Goal: Check status: Check status

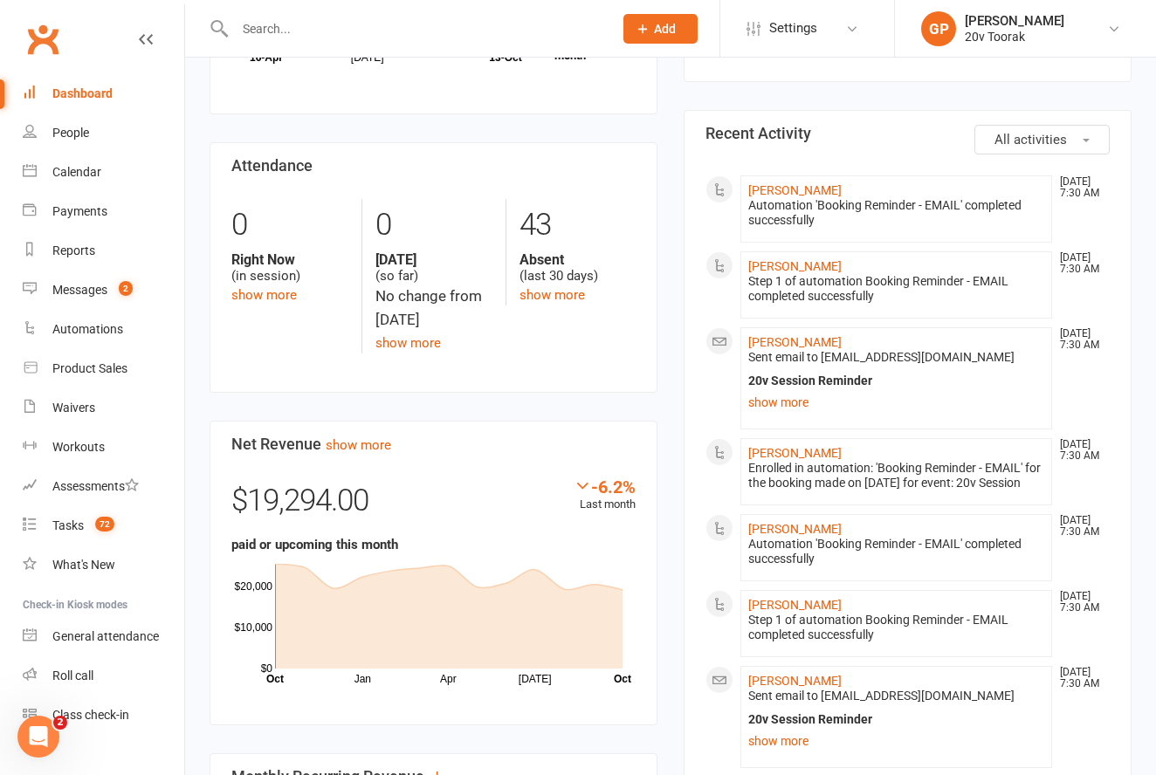
click at [77, 248] on div "Reports" at bounding box center [73, 250] width 43 height 14
select select "100"
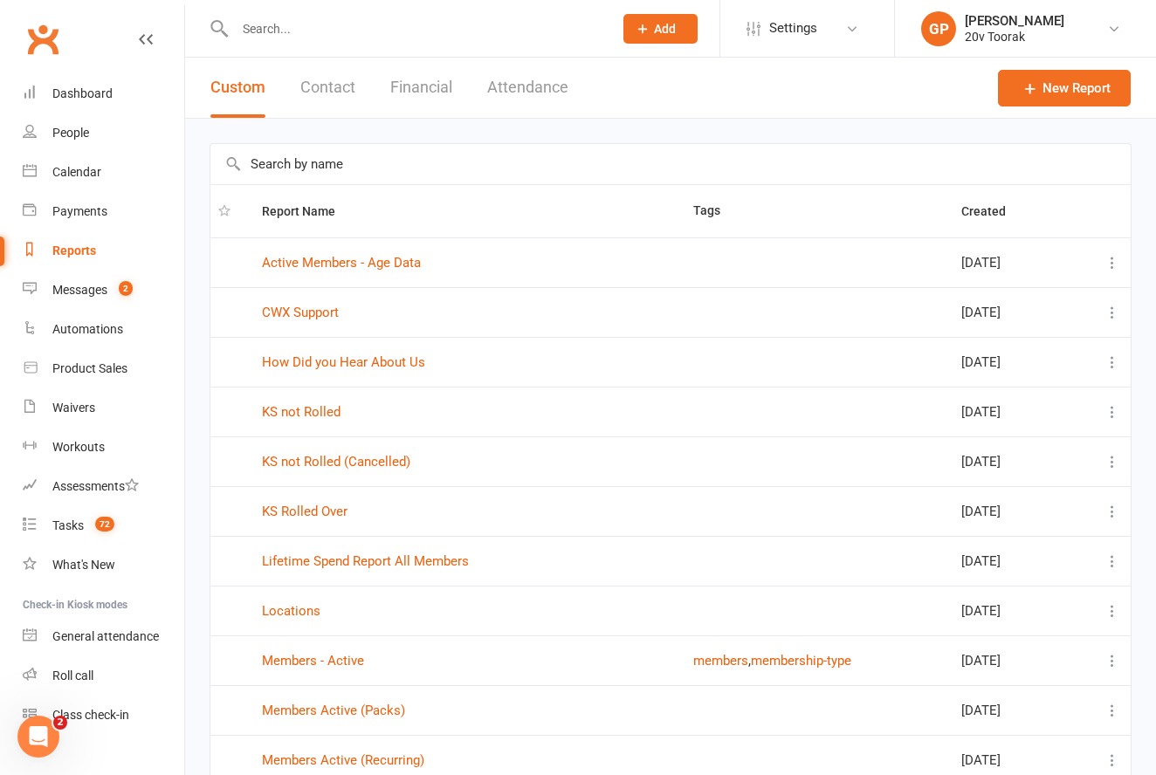
click at [429, 94] on button "Financial" at bounding box center [421, 88] width 62 height 60
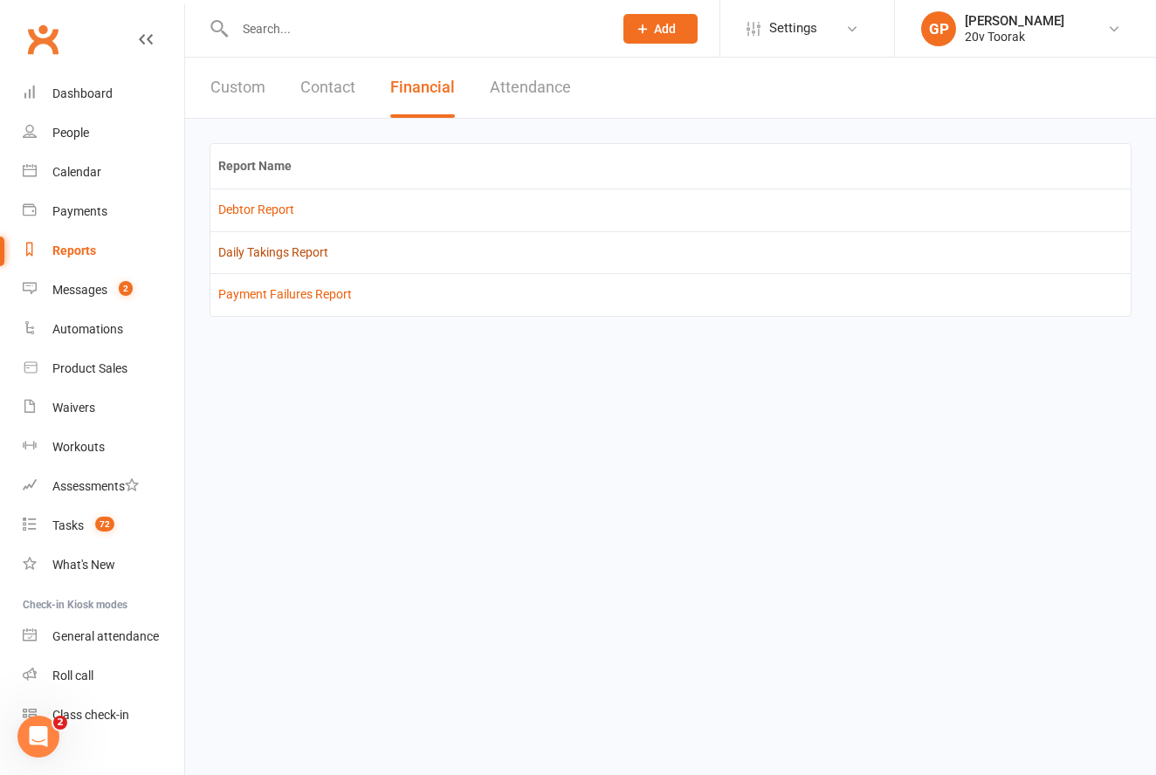
click at [268, 248] on link "Daily Takings Report" at bounding box center [273, 252] width 110 height 14
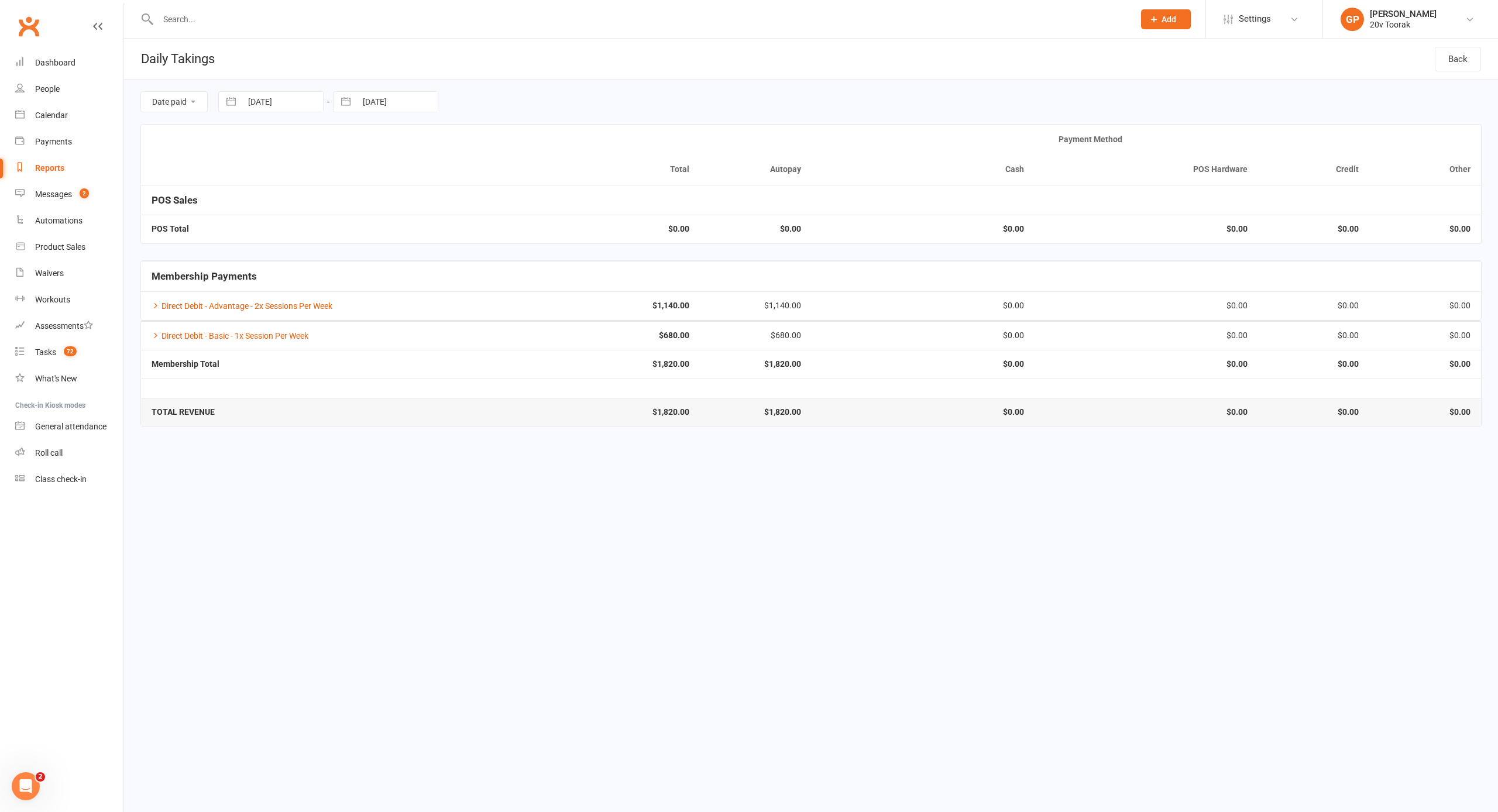
click at [230, 99] on button "button" at bounding box center [231, 102] width 21 height 20
select select "8"
select select "2025"
select select "9"
select select "2025"
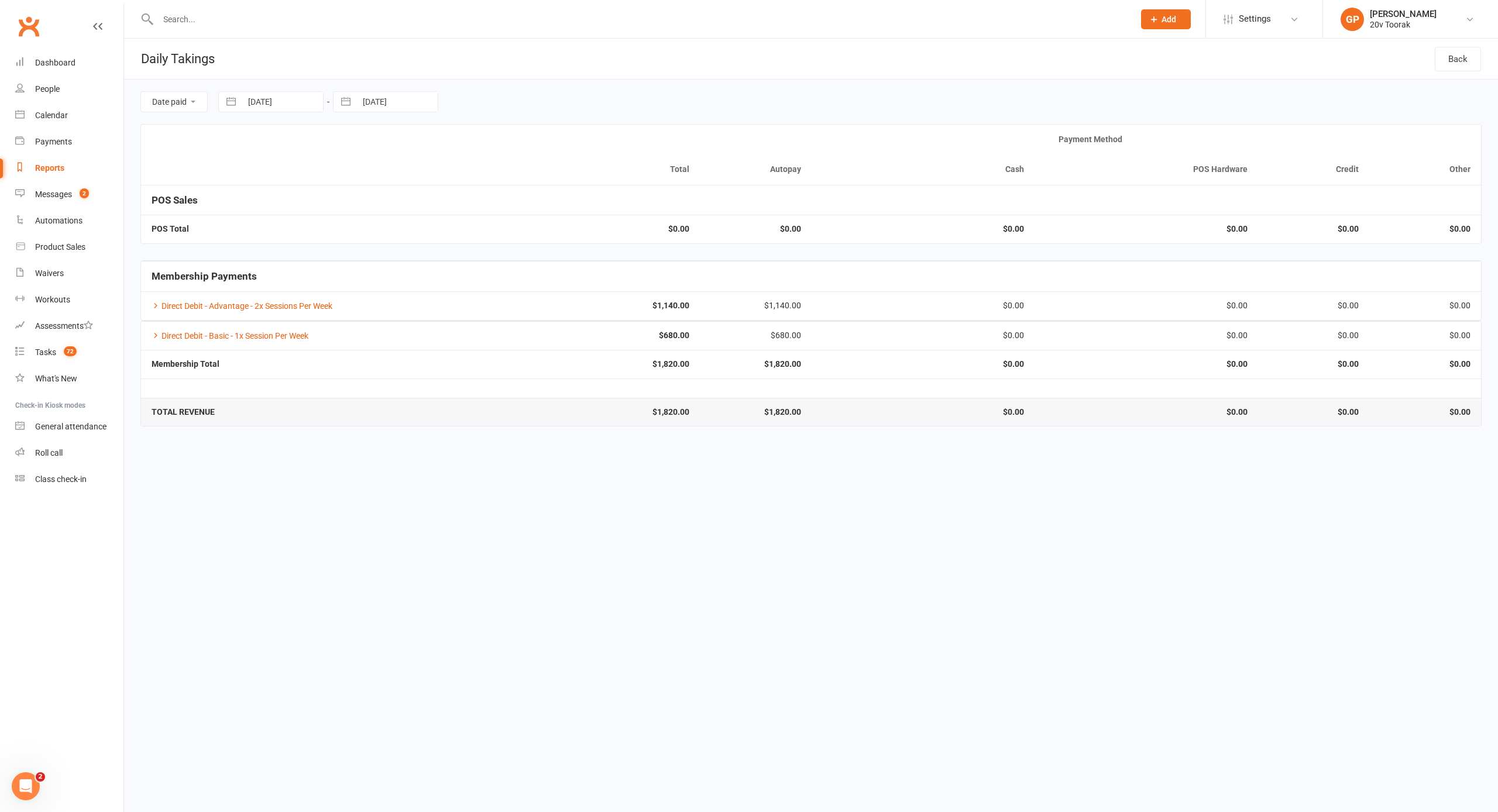
select select "10"
select select "2025"
click at [312, 196] on td "1" at bounding box center [312, 192] width 23 height 22
type input "[DATE]"
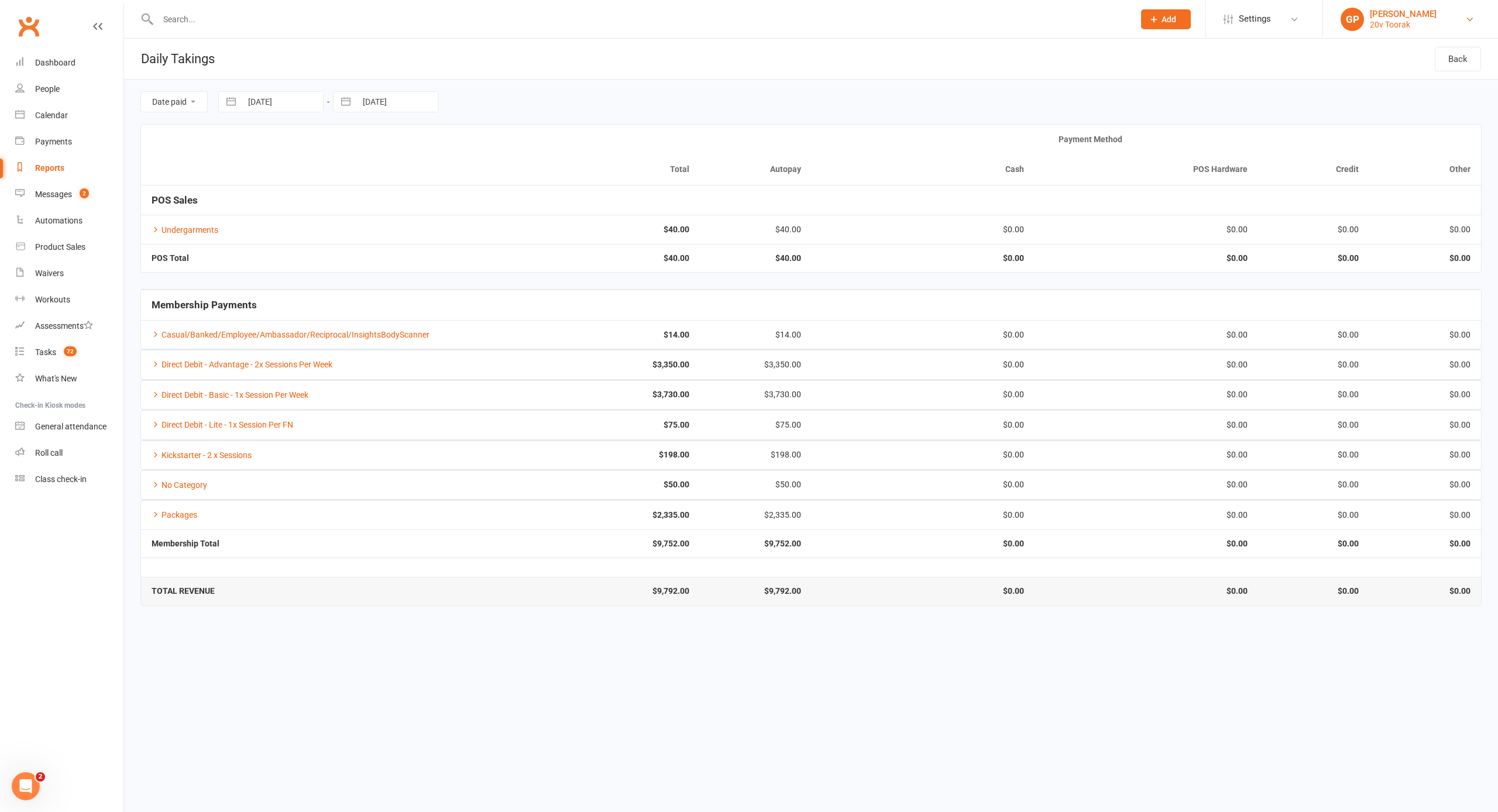
click at [774, 24] on link "GP Graham Pearson 20v Toorak" at bounding box center [1410, 19] width 140 height 23
click at [774, 124] on link "Switch to: 20v Paddington" at bounding box center [1410, 135] width 175 height 27
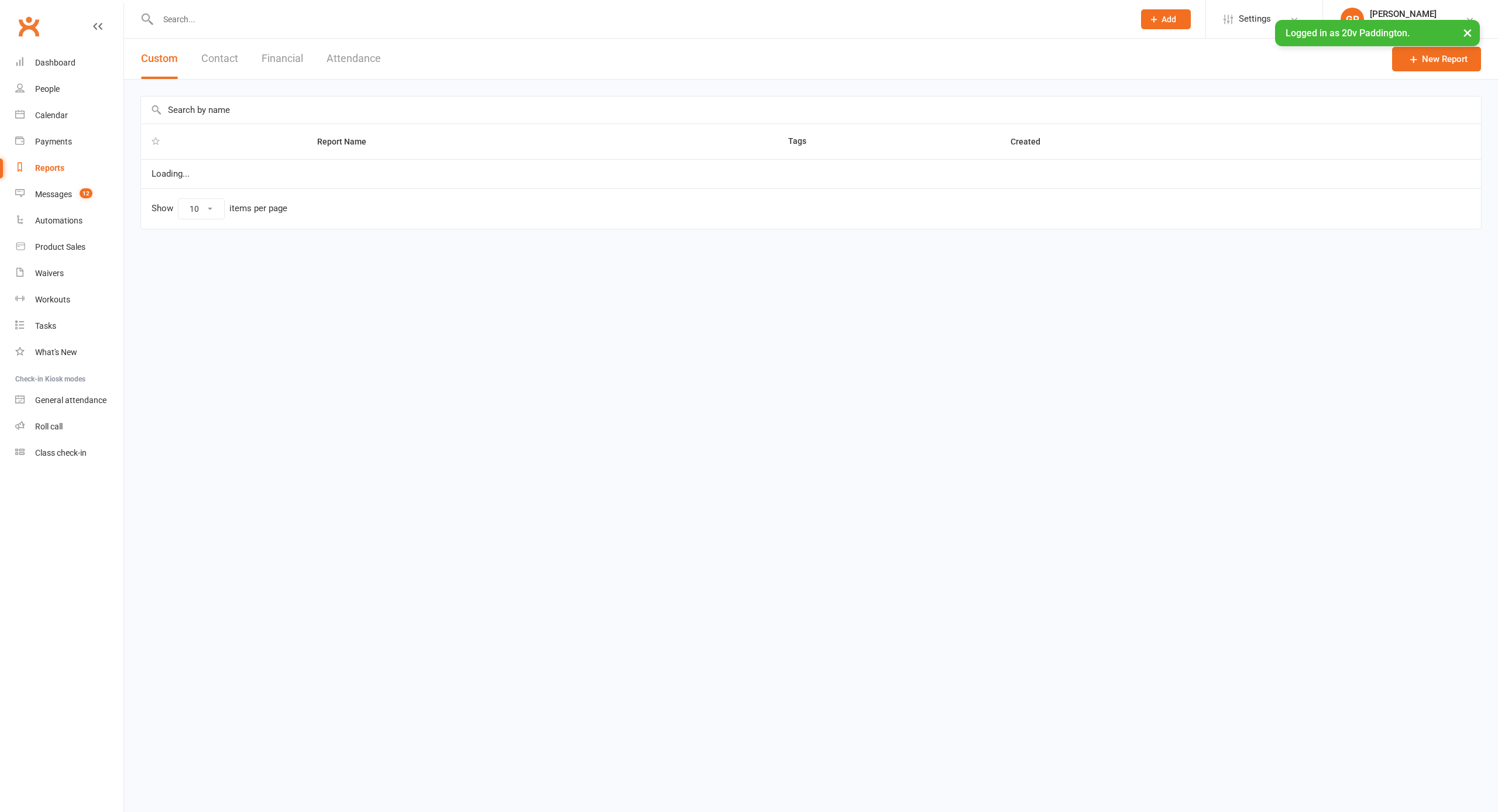
select select "25"
click at [294, 63] on button "Financial" at bounding box center [282, 59] width 42 height 40
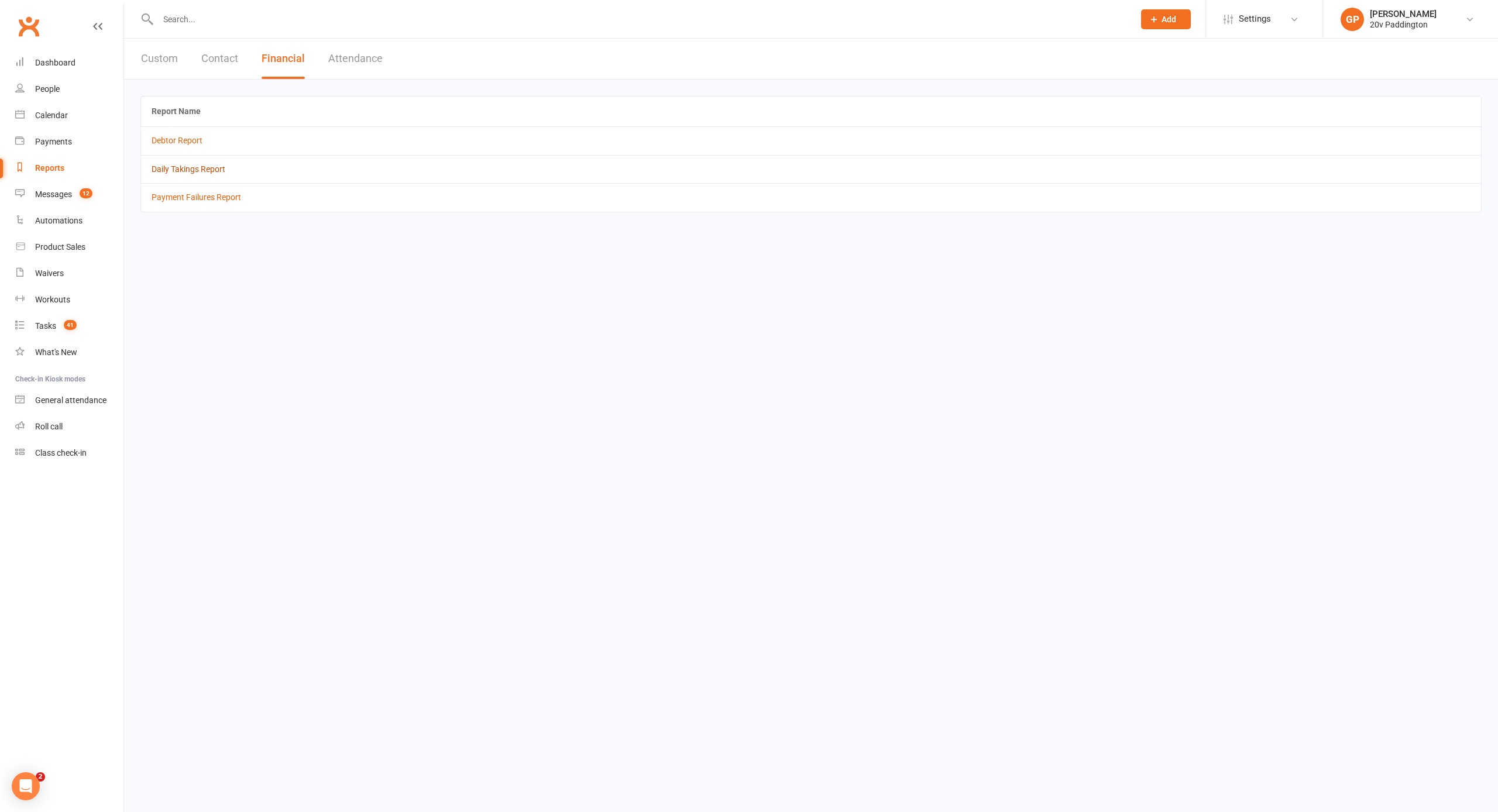
click at [182, 172] on link "Daily Takings Report" at bounding box center [188, 169] width 74 height 9
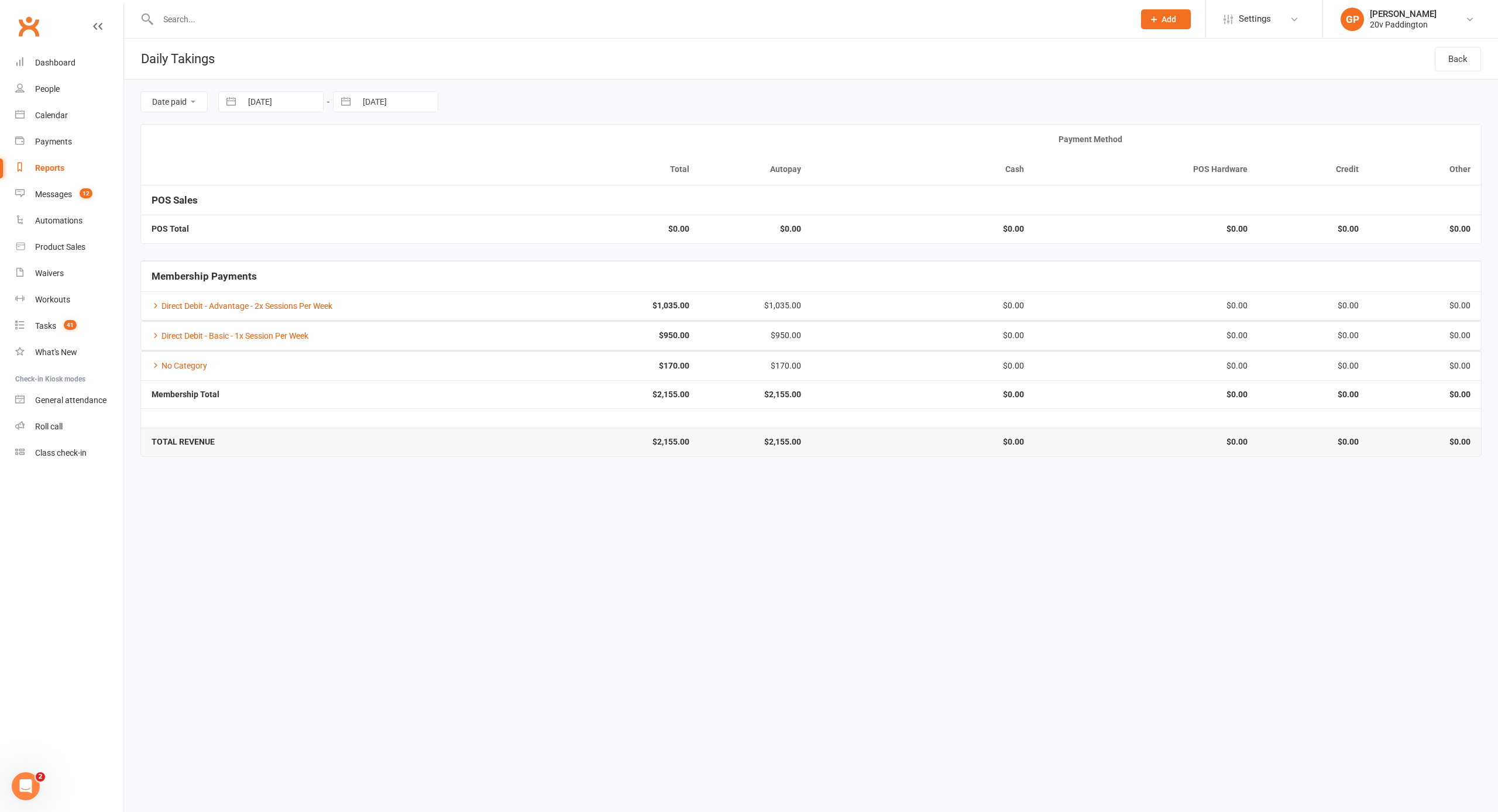
click at [226, 100] on button "button" at bounding box center [231, 102] width 21 height 20
select select "8"
select select "2025"
select select "9"
select select "2025"
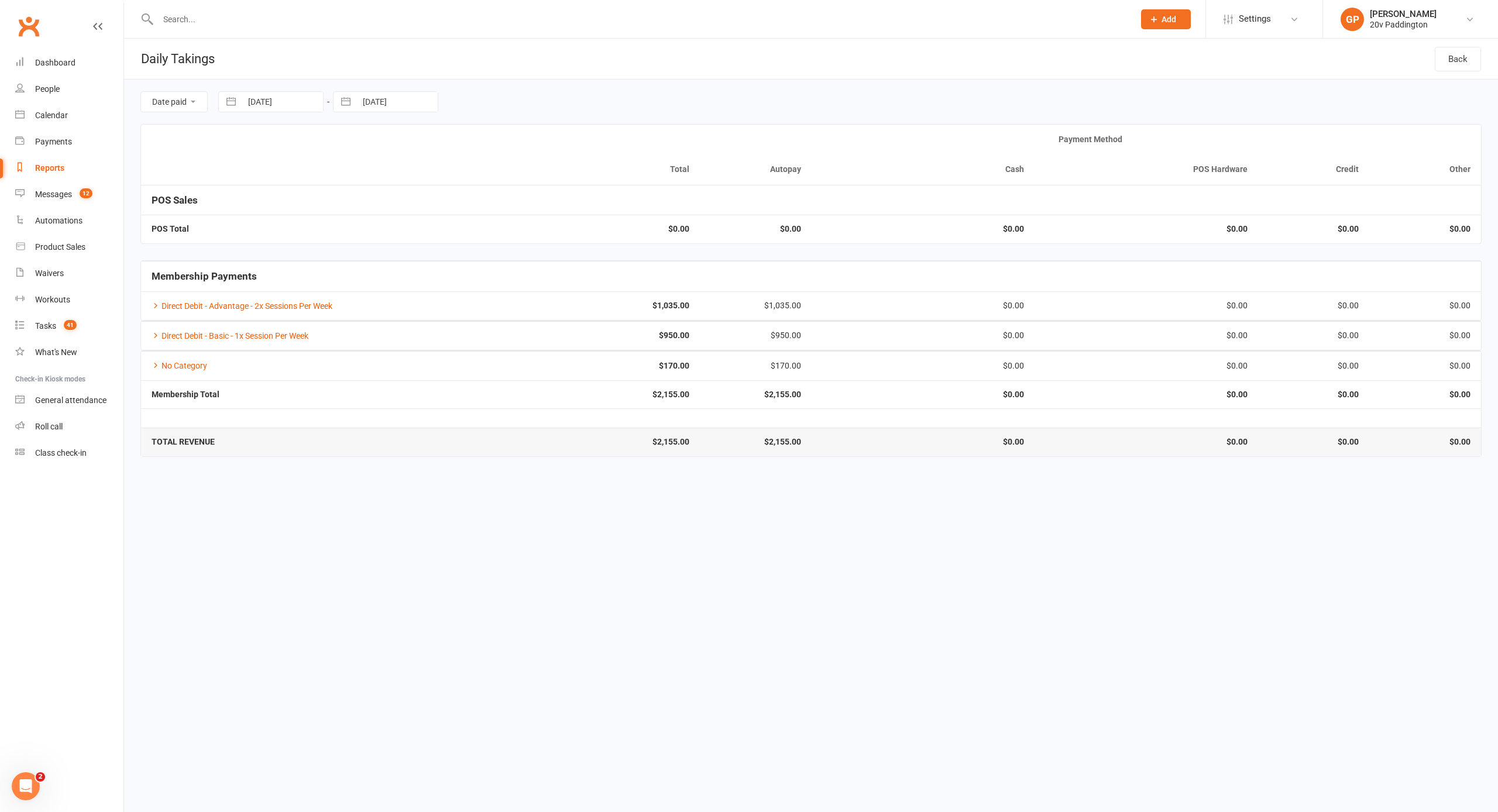
select select "10"
select select "2025"
click at [308, 192] on td "1" at bounding box center [312, 192] width 23 height 22
type input "[DATE]"
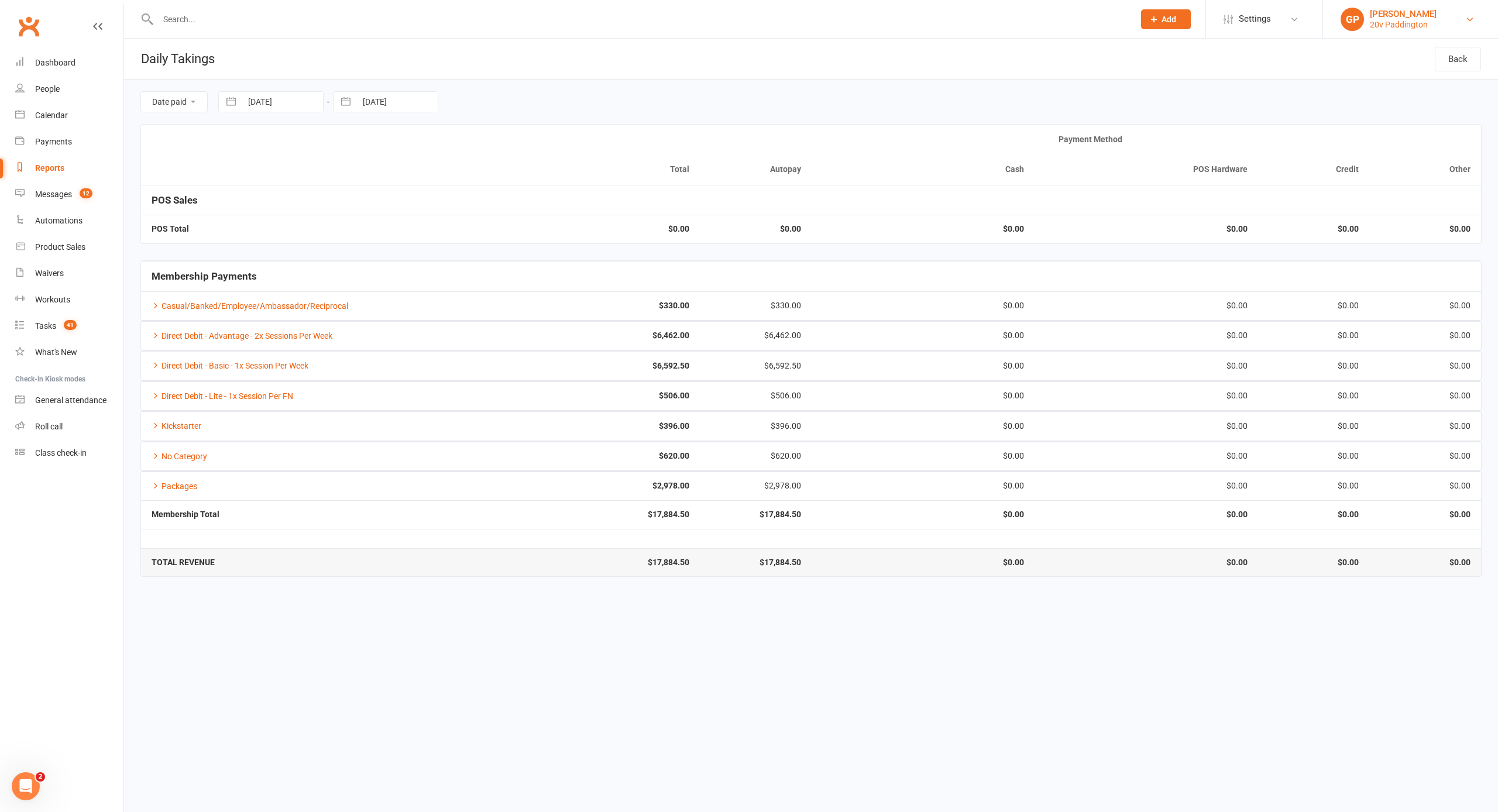
scroll to position [0, 1]
click at [1461, 24] on link "GP Graham Pearson 20v Paddington" at bounding box center [1410, 19] width 140 height 23
click at [1410, 80] on link "Switch to: 20v Gold Coast" at bounding box center [1410, 80] width 175 height 27
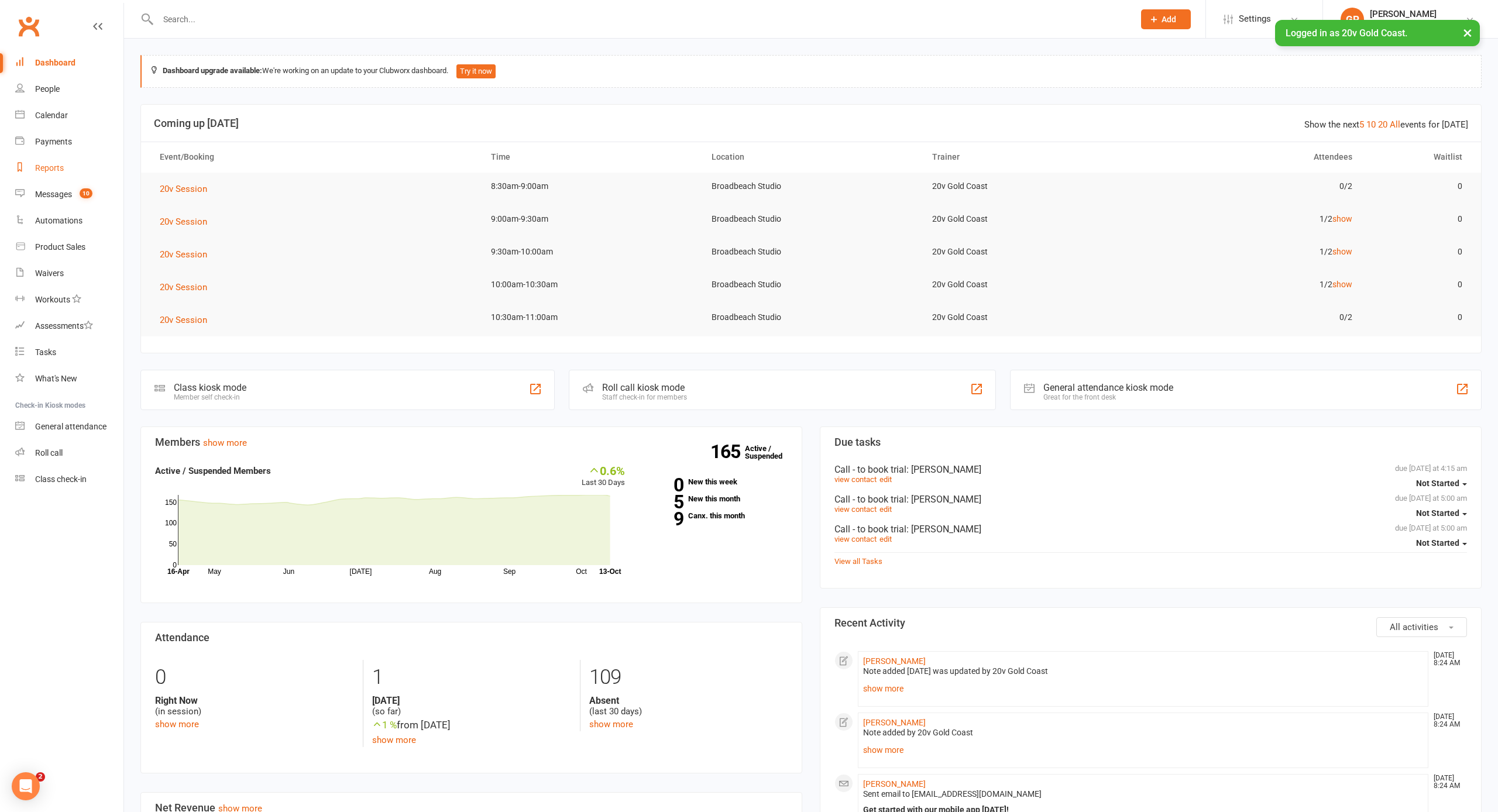
click at [55, 169] on div "Reports" at bounding box center [49, 168] width 29 height 9
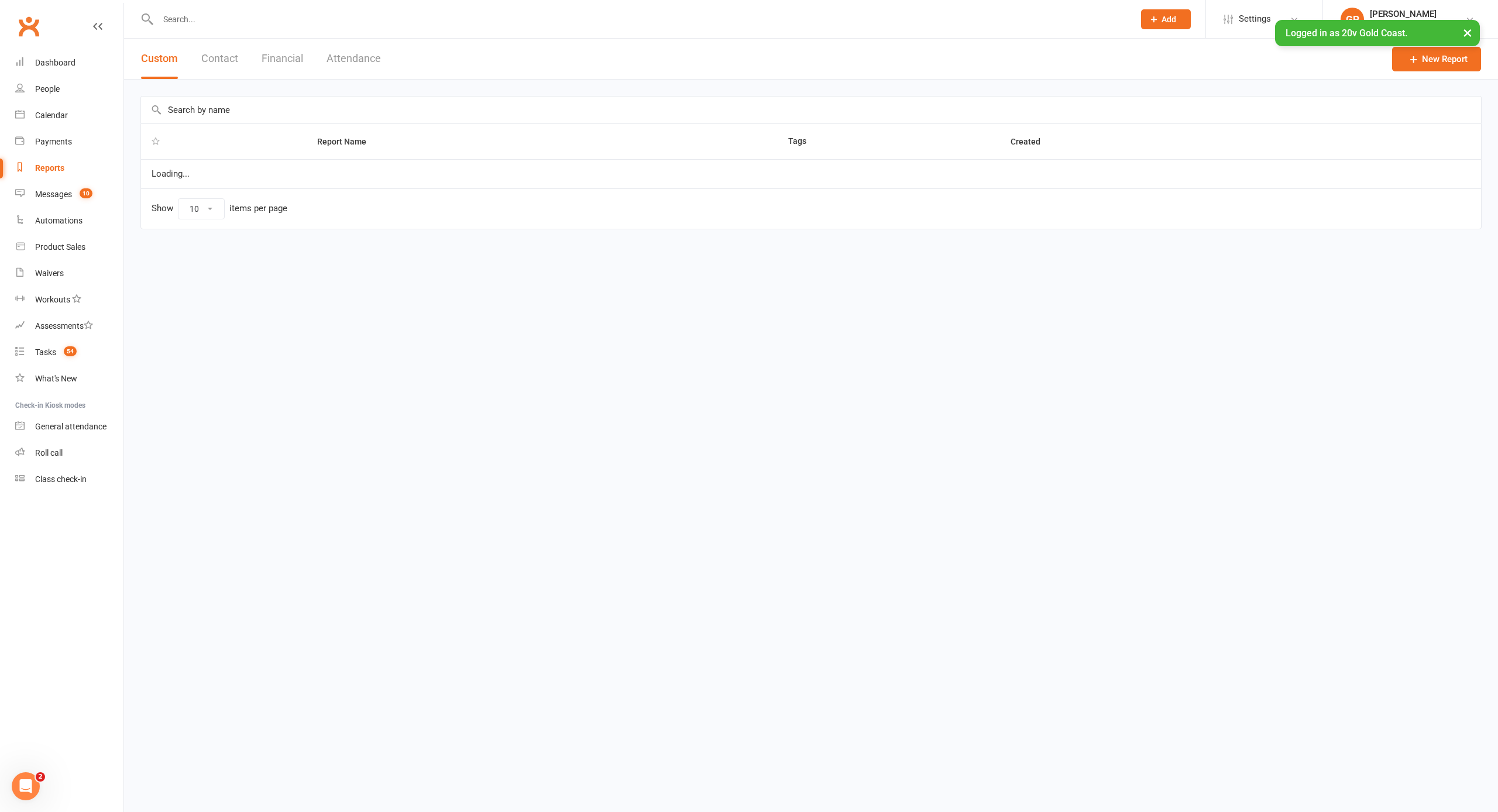
select select "100"
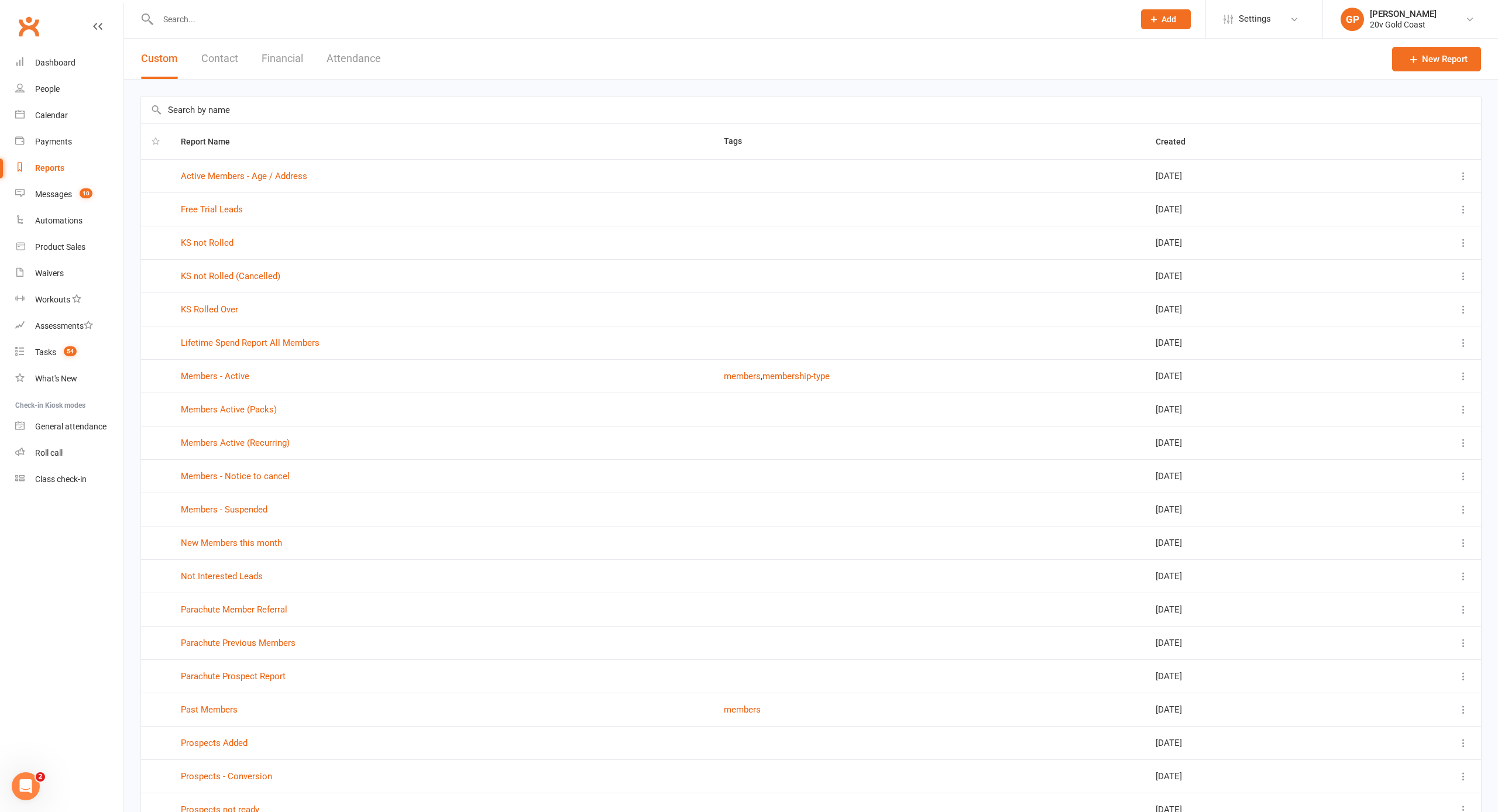
click at [286, 64] on button "Financial" at bounding box center [282, 59] width 42 height 40
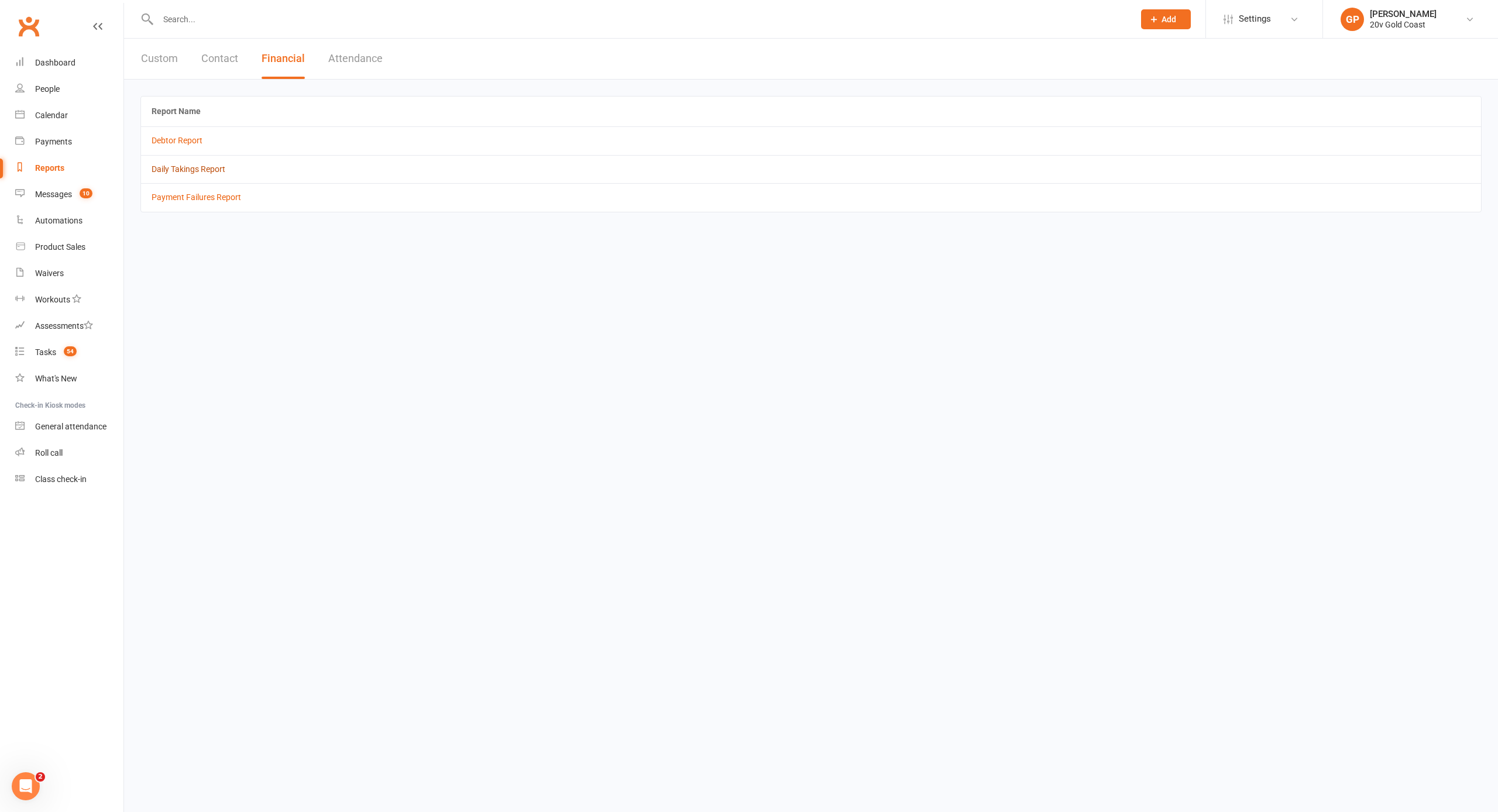
click at [204, 168] on link "Daily Takings Report" at bounding box center [188, 169] width 74 height 9
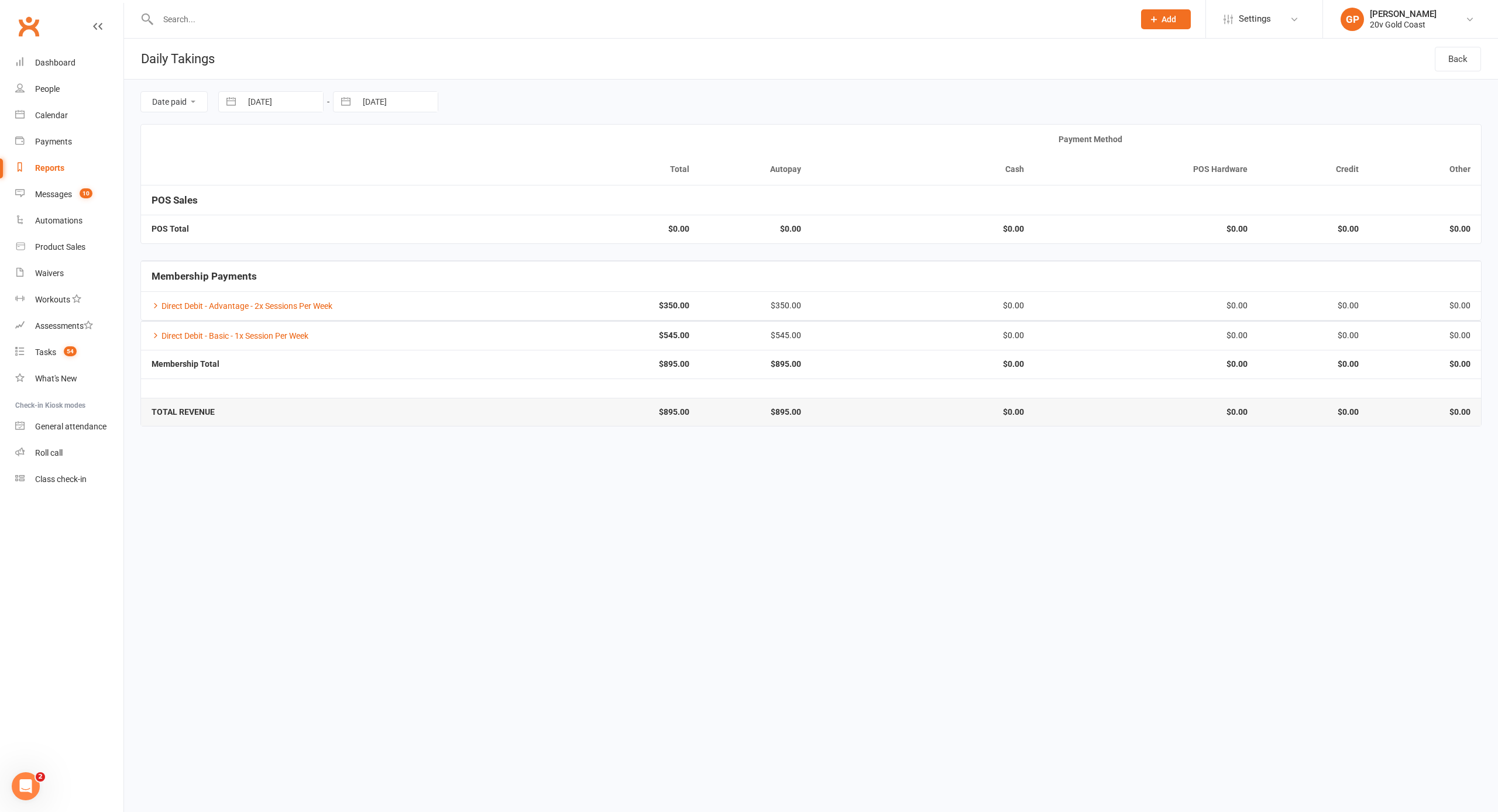
click at [228, 101] on button "button" at bounding box center [231, 102] width 21 height 20
select select "8"
select select "2025"
select select "9"
select select "2025"
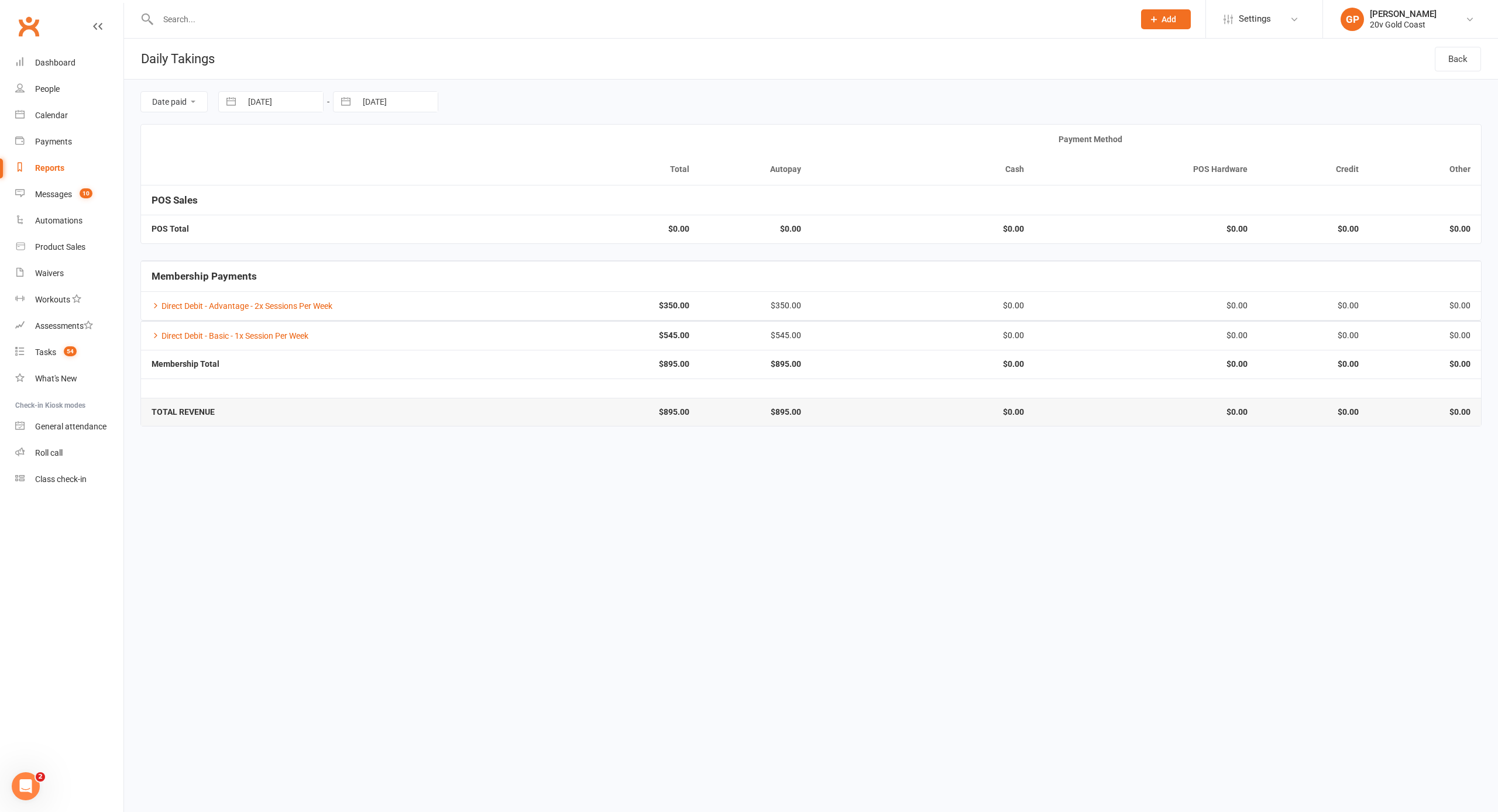
select select "10"
select select "2025"
click at [308, 192] on td "1" at bounding box center [312, 192] width 23 height 22
type input "[DATE]"
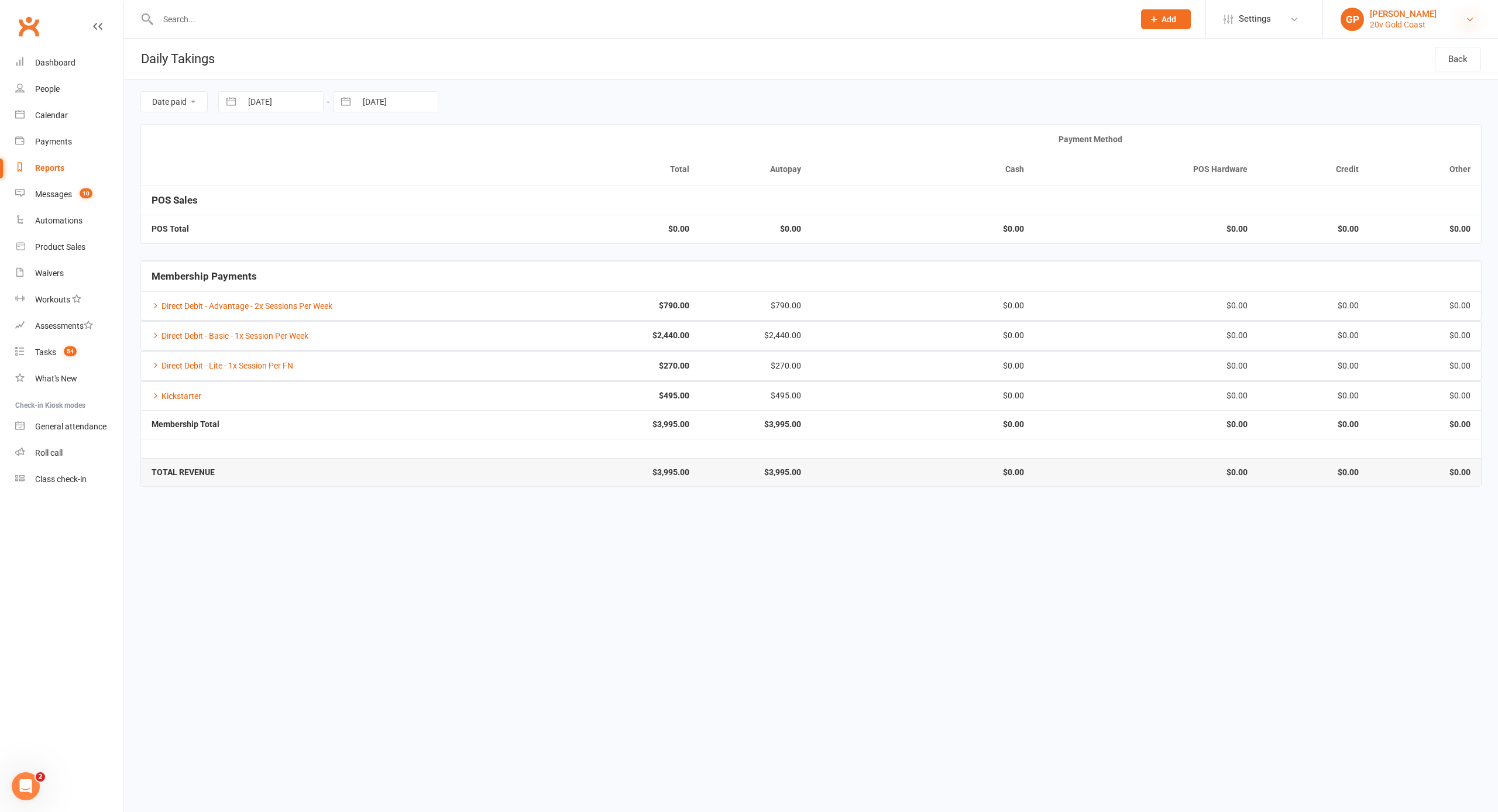
click at [1466, 17] on icon at bounding box center [1470, 19] width 9 height 9
click at [1400, 78] on link "Switch to: 20V [PERSON_NAME]" at bounding box center [1410, 80] width 175 height 27
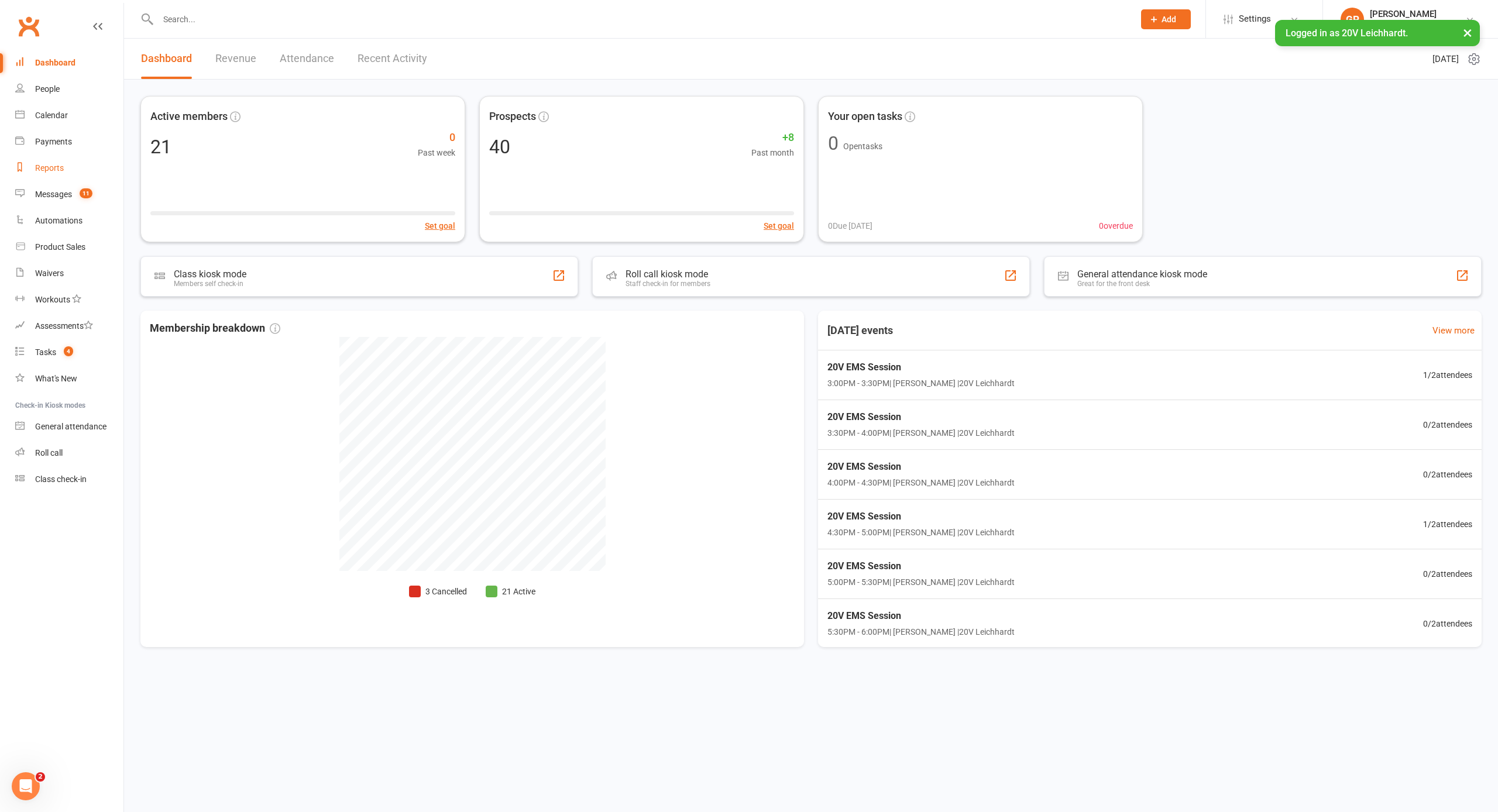
click at [48, 163] on div "Reports" at bounding box center [49, 168] width 29 height 9
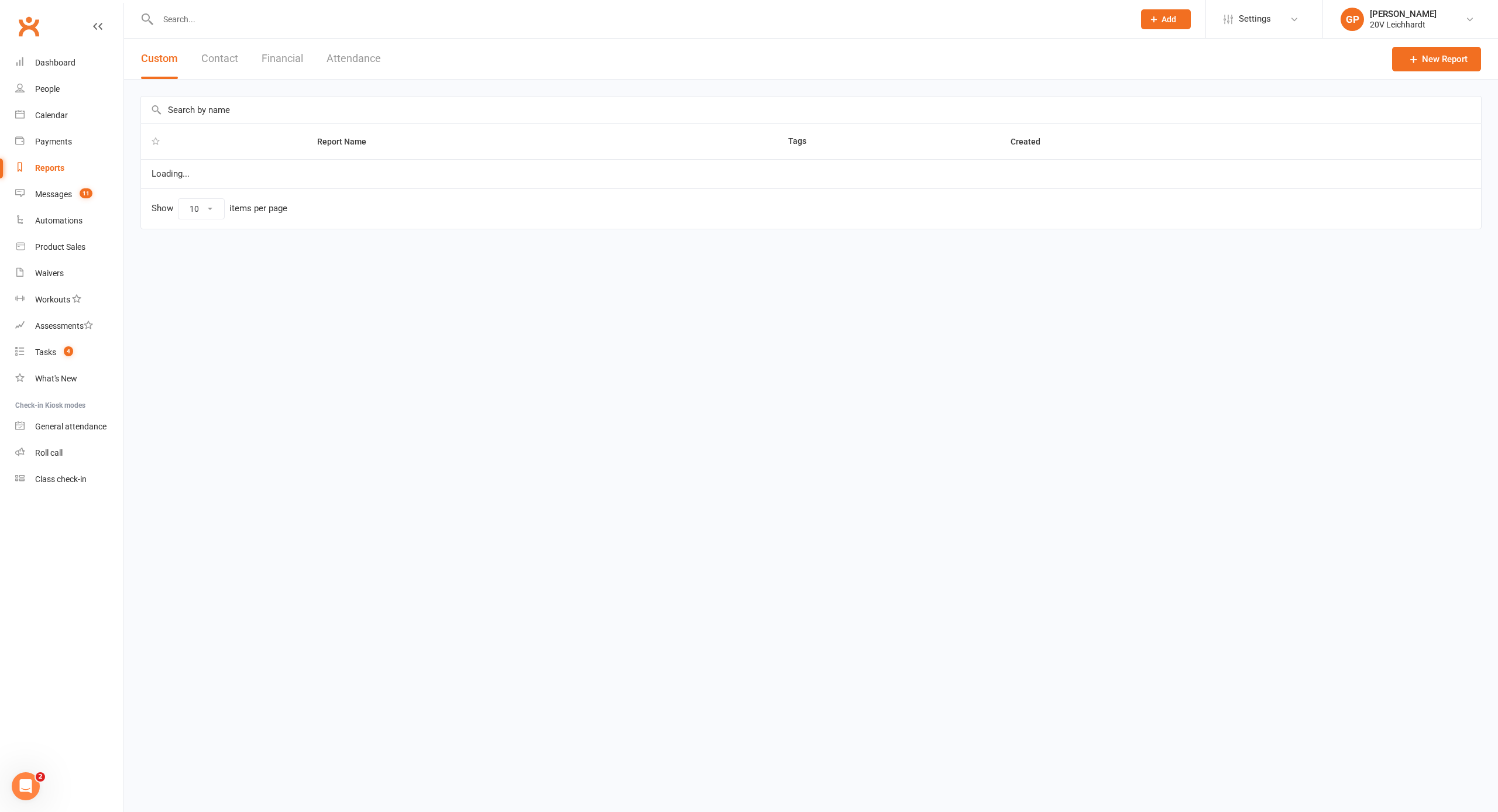
select select "25"
click at [276, 62] on button "Financial" at bounding box center [282, 59] width 42 height 40
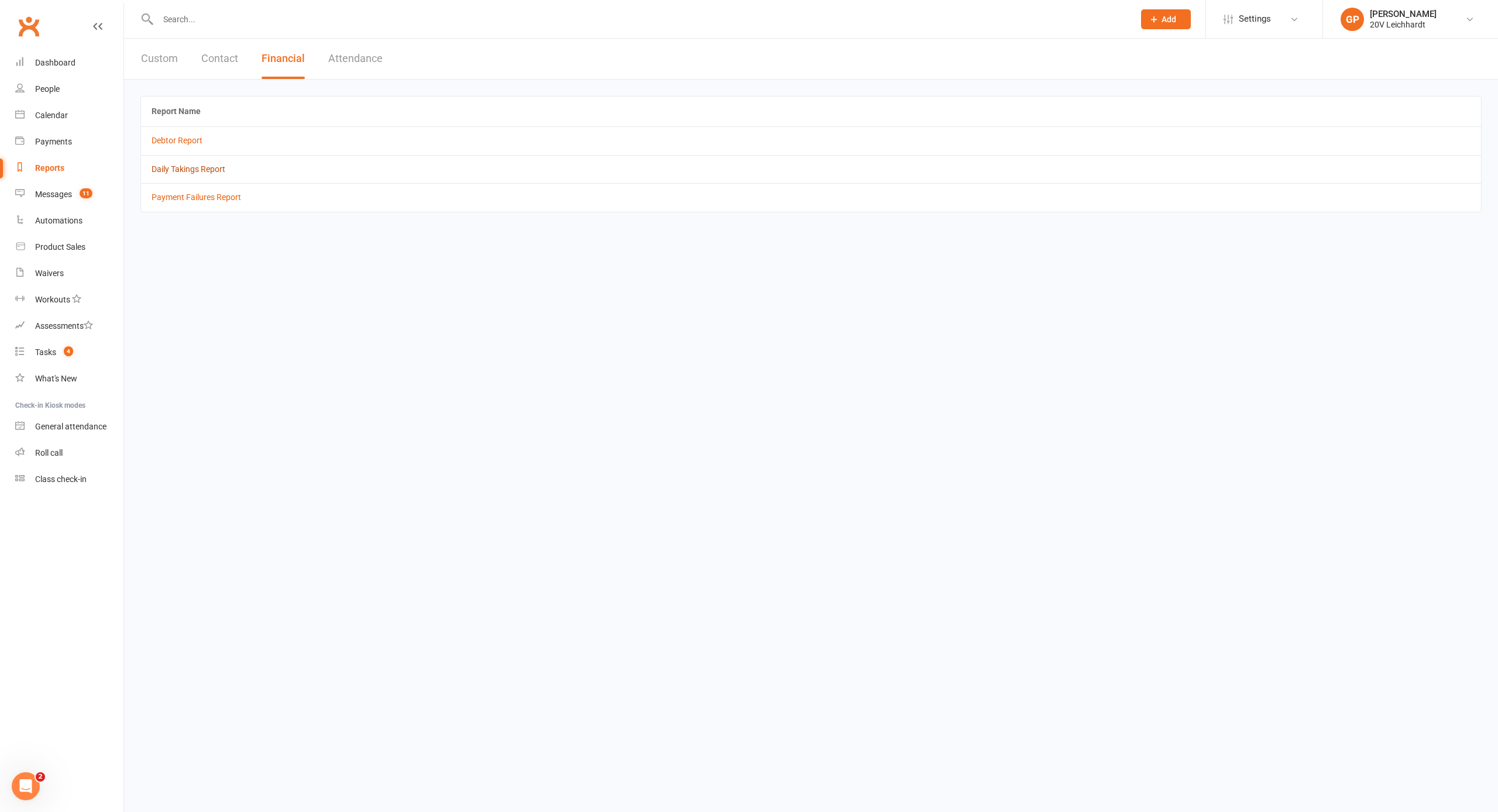
click at [183, 165] on link "Daily Takings Report" at bounding box center [188, 169] width 74 height 9
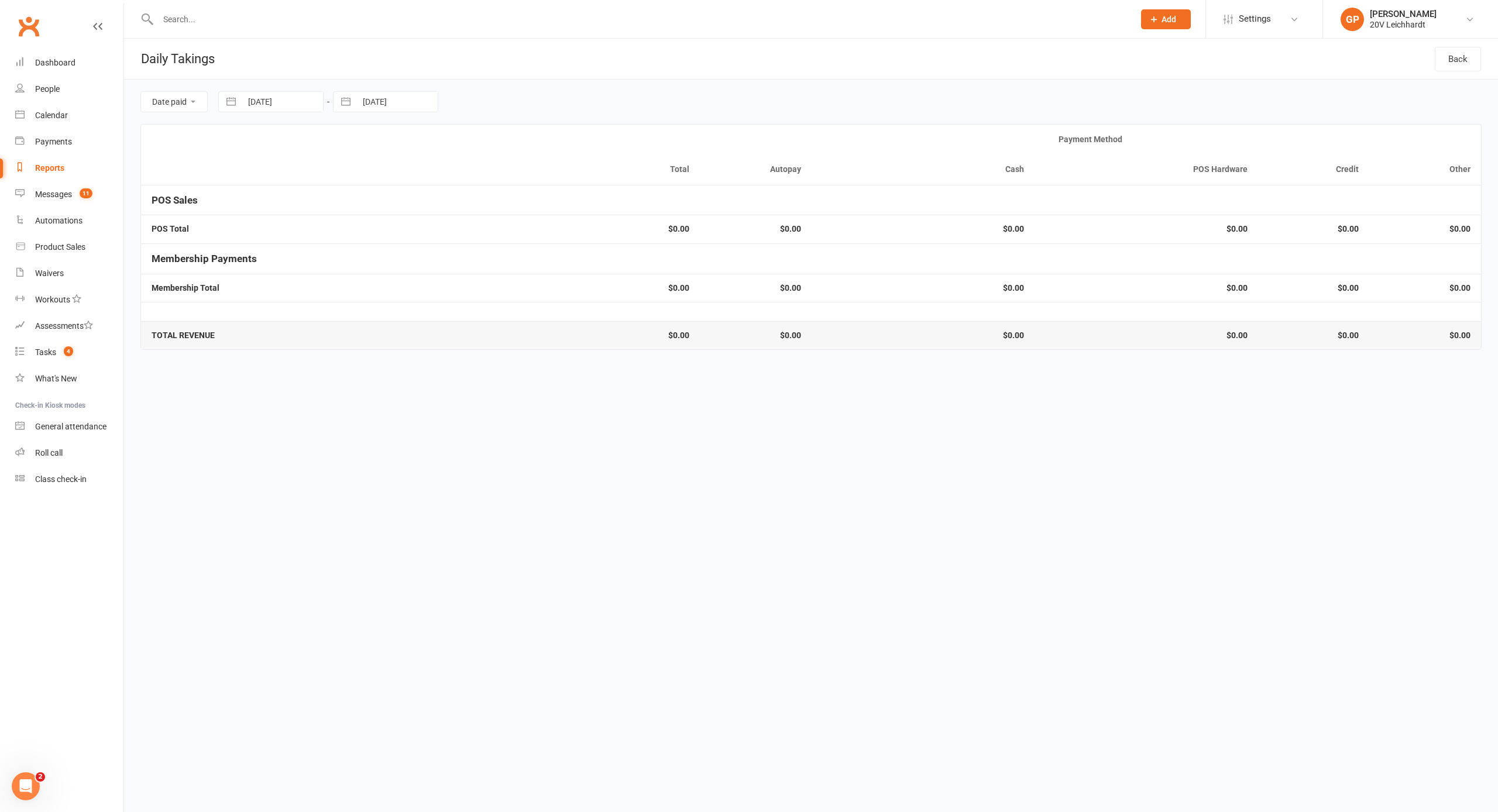
click at [235, 107] on button "button" at bounding box center [231, 102] width 21 height 20
select select "8"
select select "2025"
select select "9"
select select "2025"
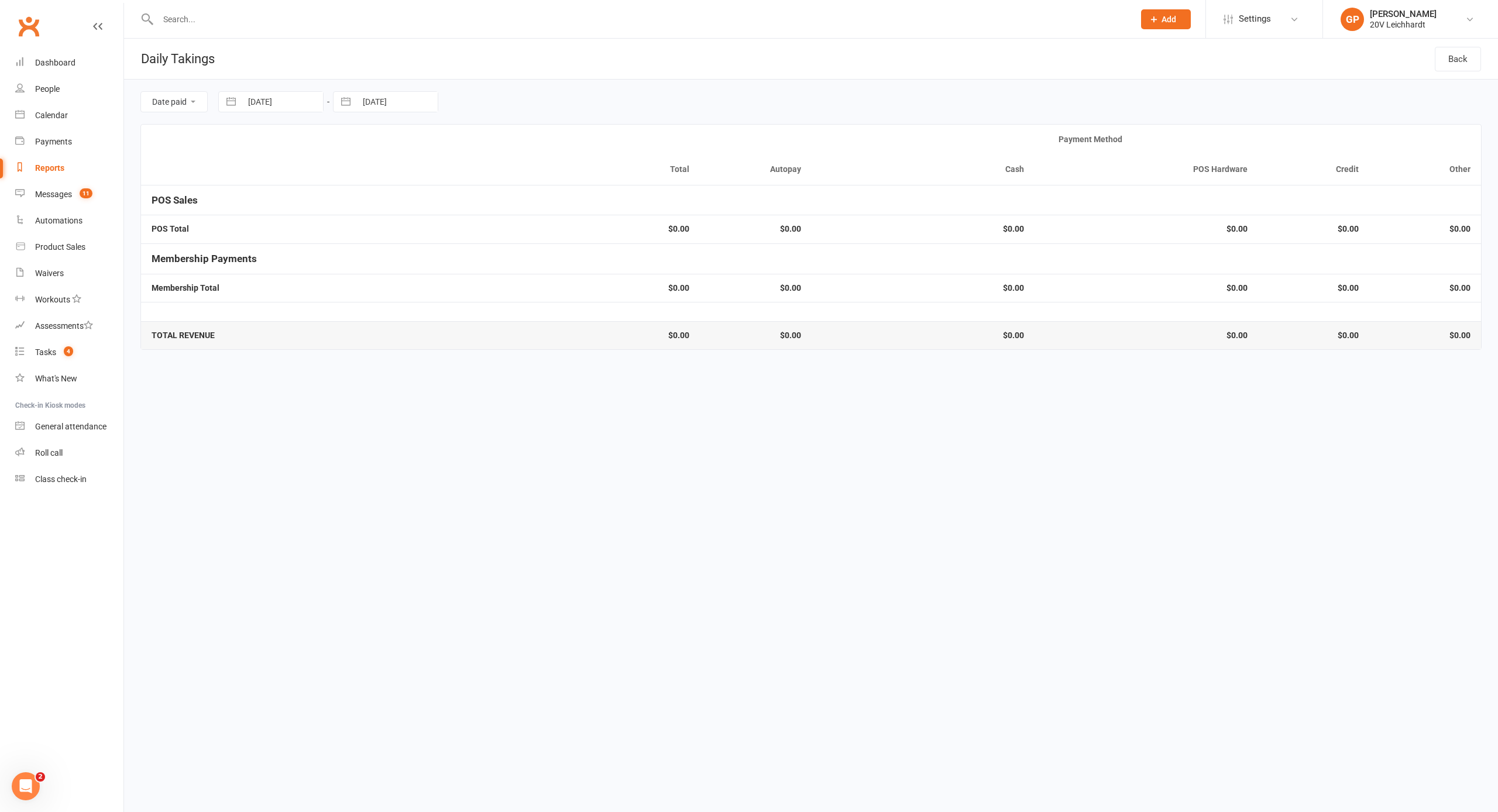
select select "10"
select select "2025"
click at [307, 191] on td "1" at bounding box center [312, 192] width 23 height 22
type input "[DATE]"
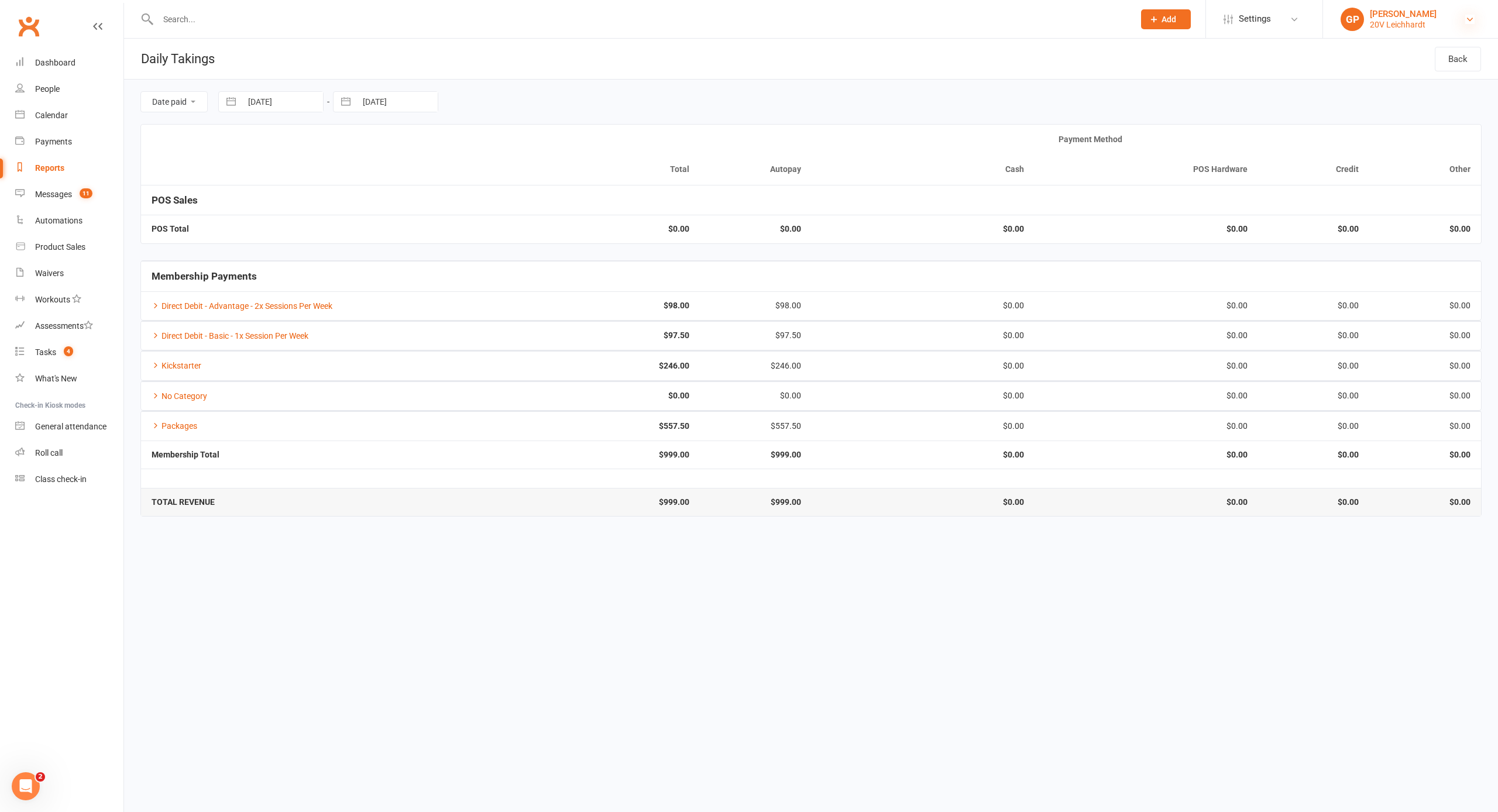
click at [1465, 19] on icon at bounding box center [1470, 19] width 9 height 9
click at [1393, 101] on link "Switch to: 20v Paddington" at bounding box center [1410, 107] width 175 height 27
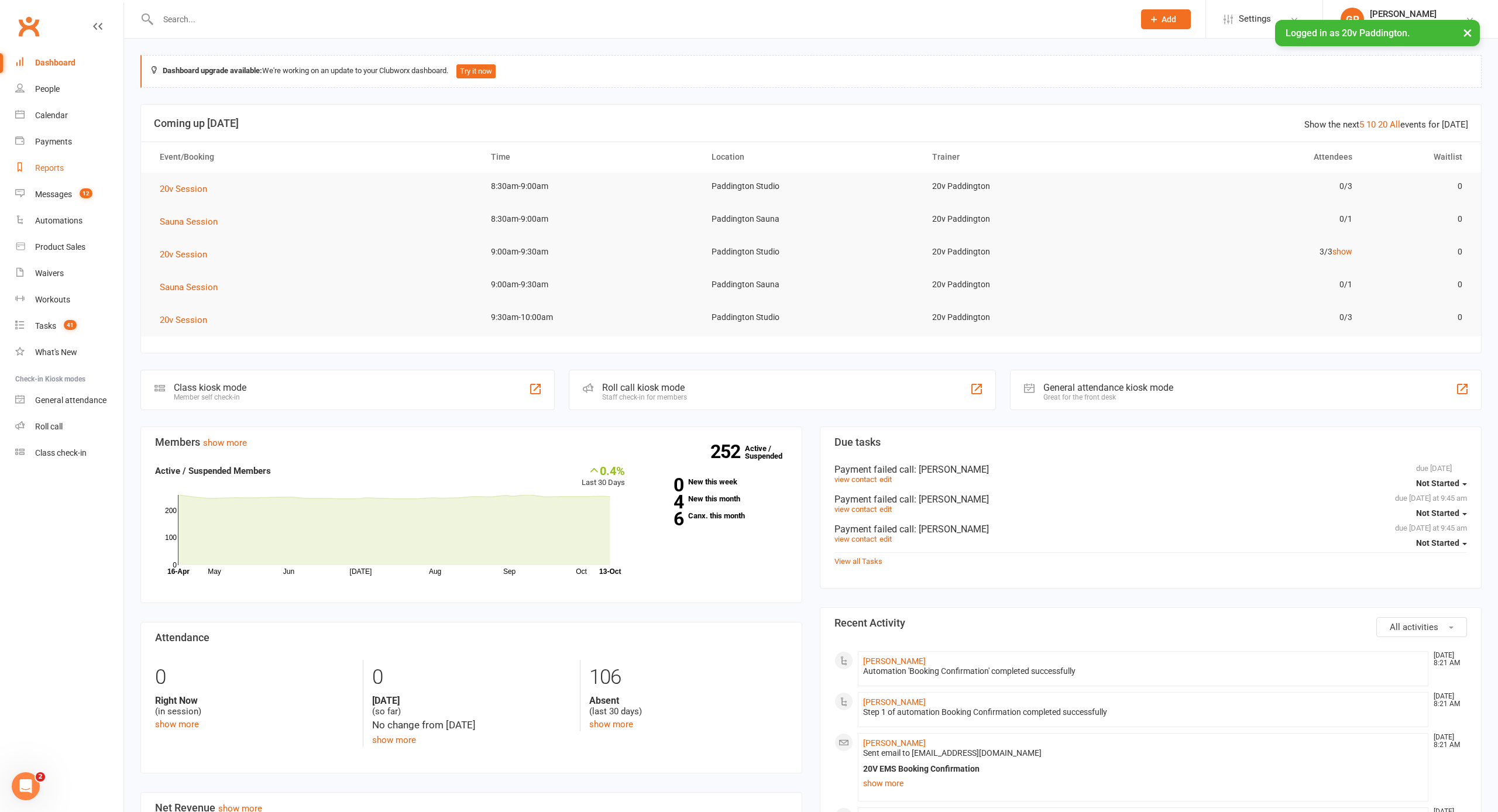
click at [50, 168] on div "Reports" at bounding box center [49, 168] width 29 height 9
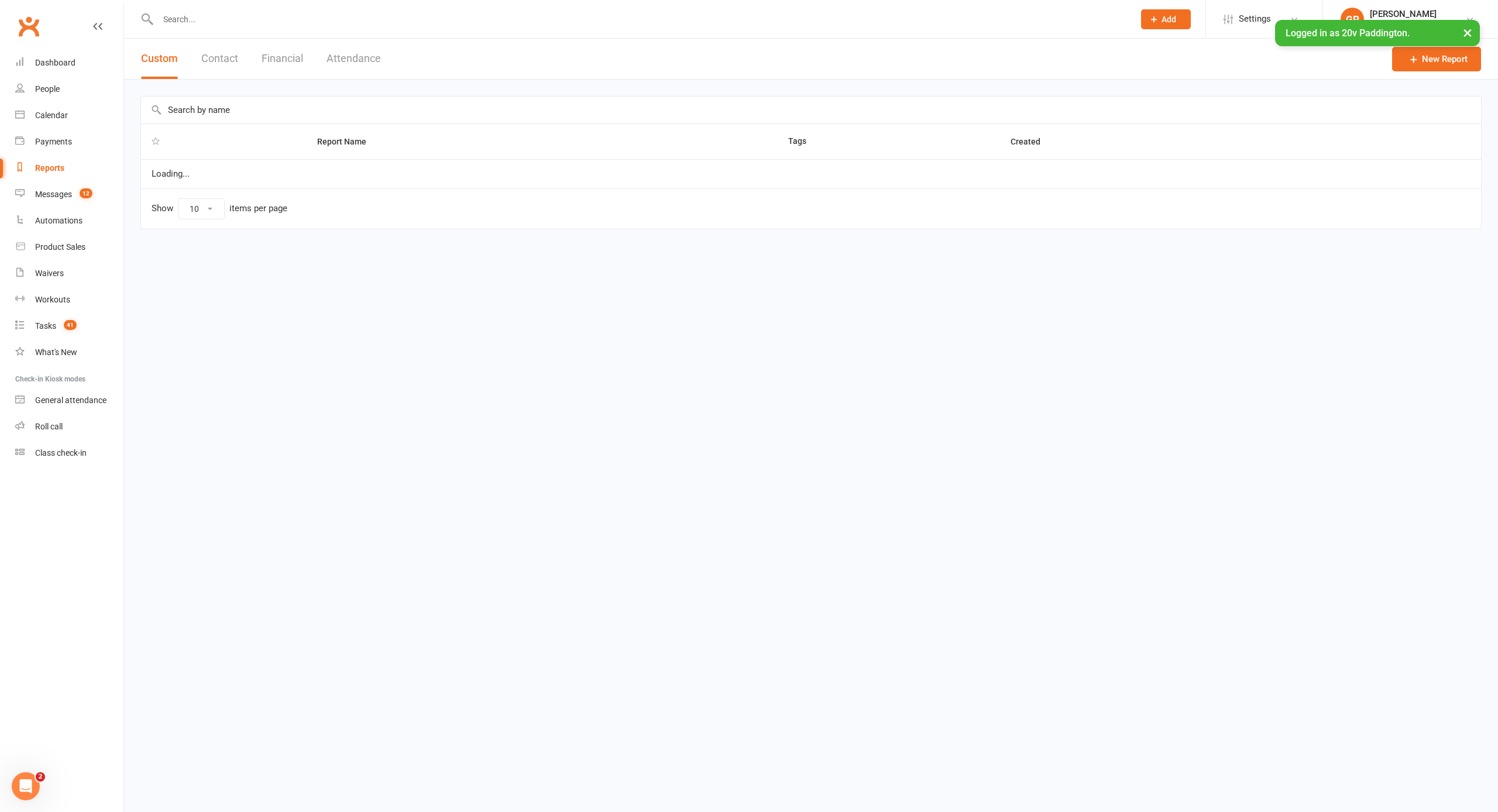
select select "25"
click at [294, 61] on button "Financial" at bounding box center [282, 59] width 42 height 40
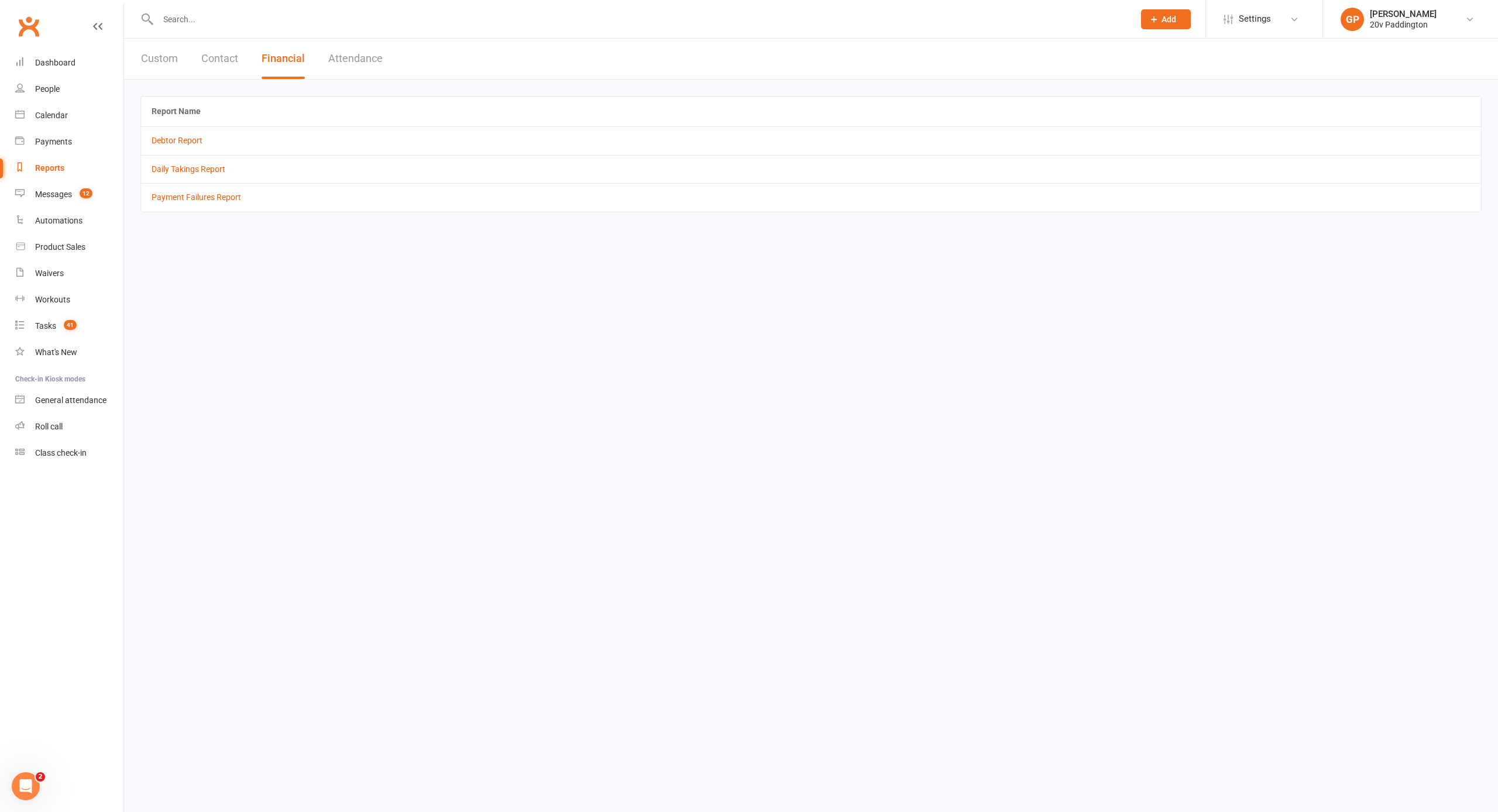
click at [177, 176] on td "Daily Takings Report" at bounding box center [811, 169] width 1340 height 28
click at [177, 172] on link "Daily Takings Report" at bounding box center [188, 169] width 74 height 9
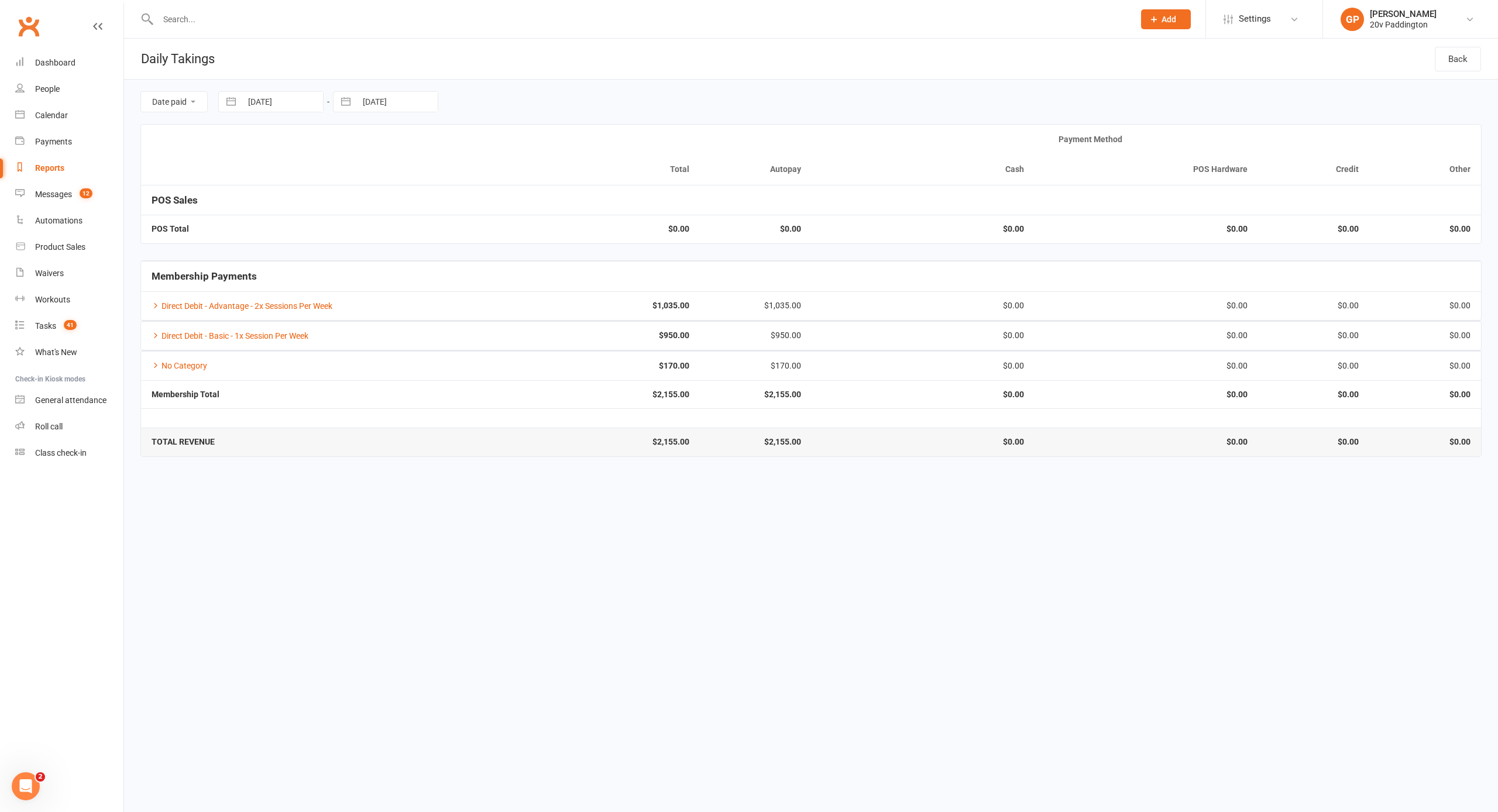
click at [234, 104] on button "button" at bounding box center [231, 102] width 21 height 20
select select "8"
select select "2025"
select select "9"
select select "2025"
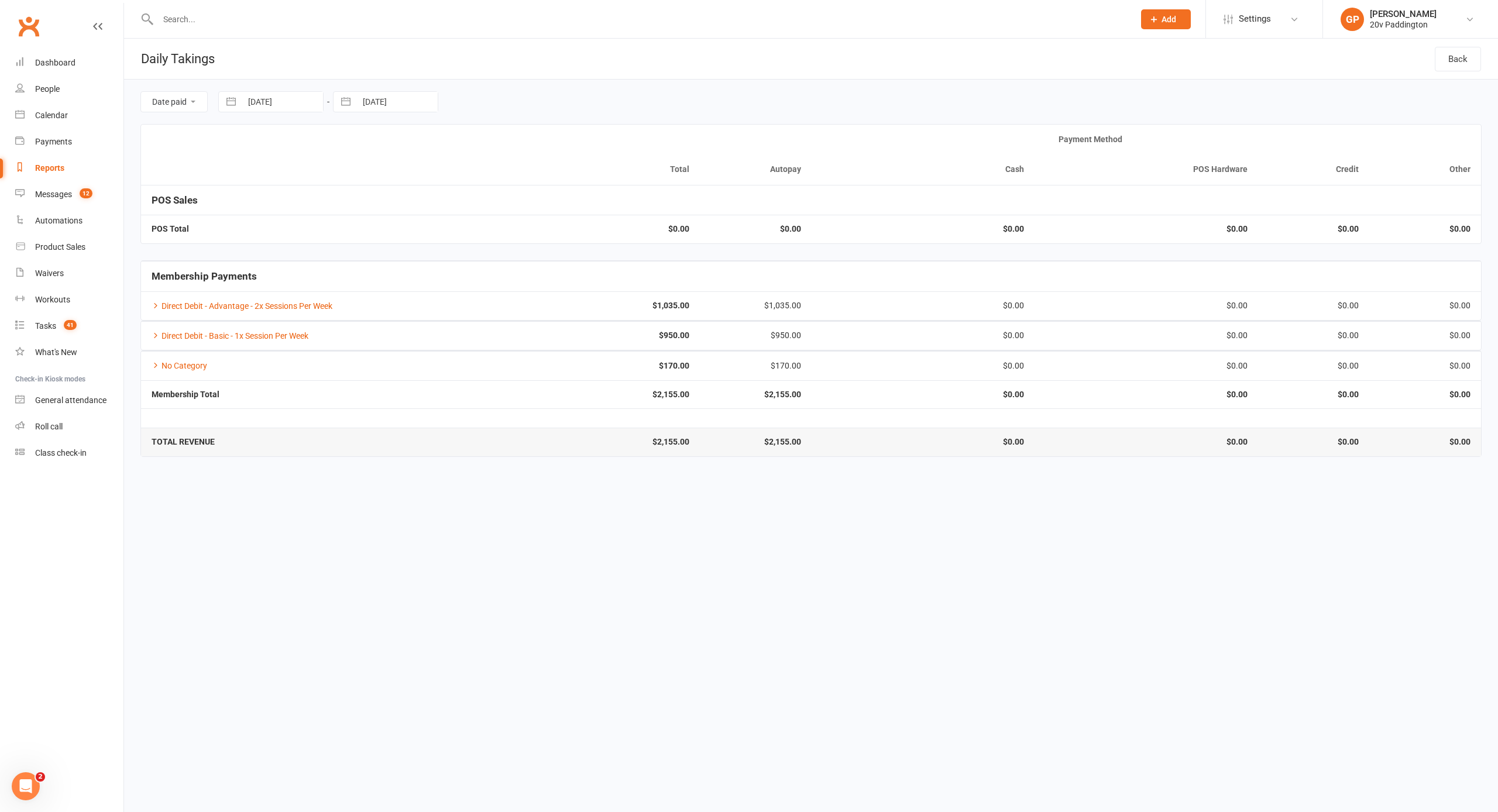
select select "10"
select select "2025"
click at [317, 191] on td "1" at bounding box center [312, 192] width 23 height 22
type input "[DATE]"
